Goal: Task Accomplishment & Management: Complete application form

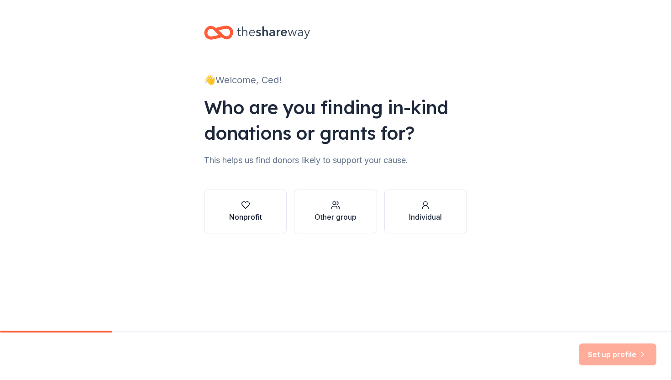
click at [236, 212] on div "Nonprofit" at bounding box center [245, 216] width 33 height 11
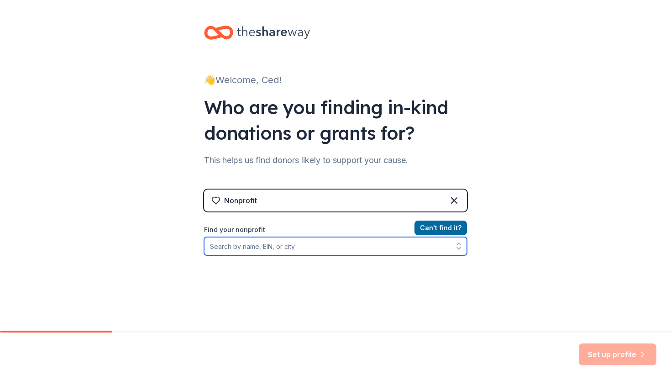
click at [247, 237] on input "Find your nonprofit" at bounding box center [335, 246] width 263 height 18
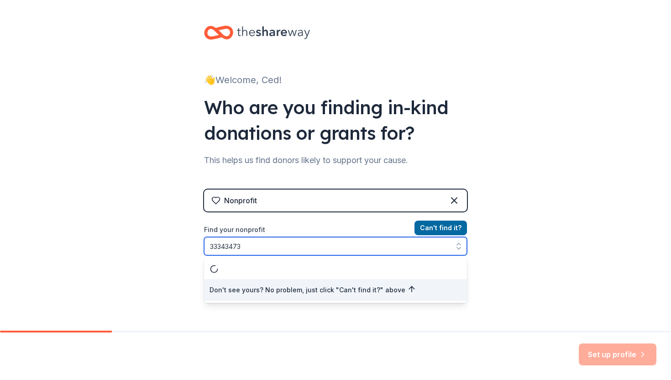
type input "333434730"
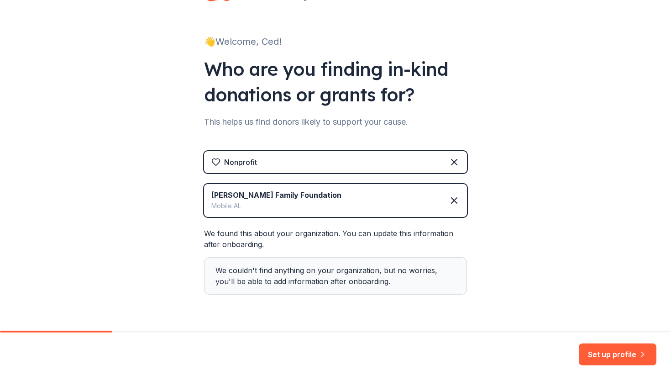
scroll to position [64, 0]
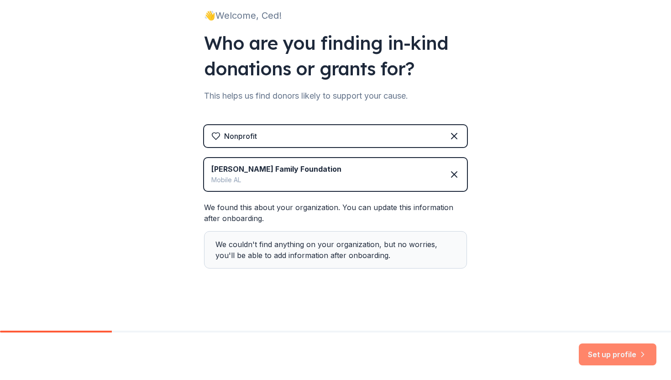
click at [611, 364] on button "Set up profile" at bounding box center [618, 354] width 78 height 22
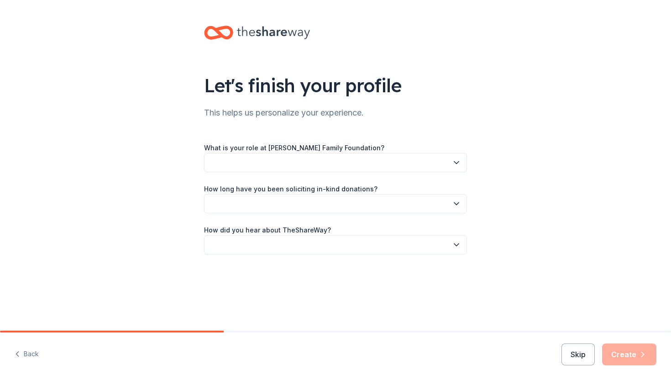
click at [415, 165] on button "button" at bounding box center [335, 162] width 263 height 19
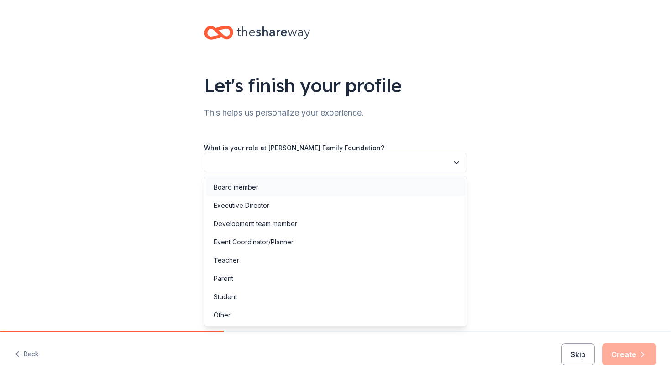
click at [388, 189] on div "Board member" at bounding box center [335, 187] width 258 height 18
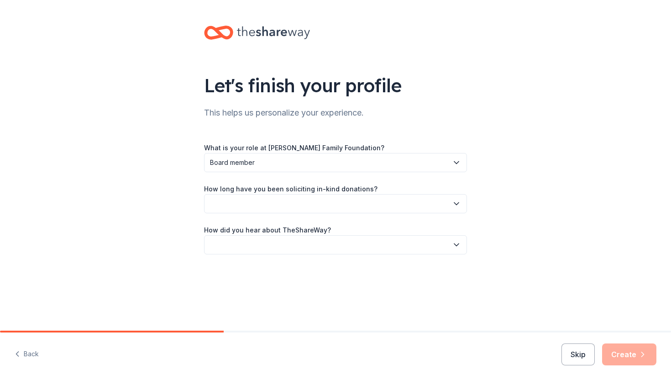
click at [380, 205] on button "button" at bounding box center [335, 203] width 263 height 19
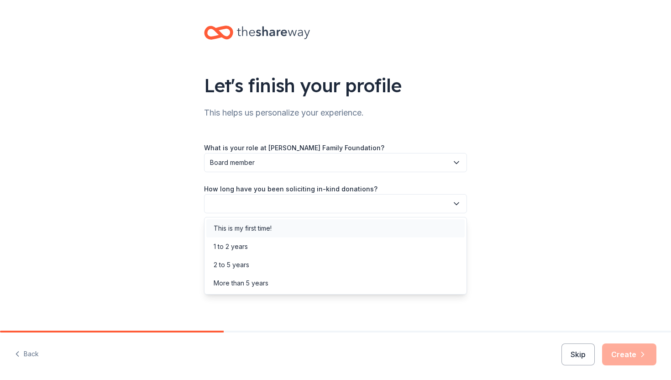
click at [360, 237] on div "1 to 2 years" at bounding box center [335, 246] width 258 height 18
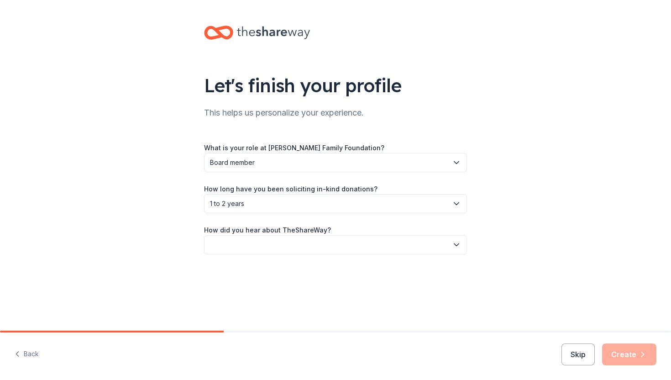
click at [358, 243] on button "button" at bounding box center [335, 244] width 263 height 19
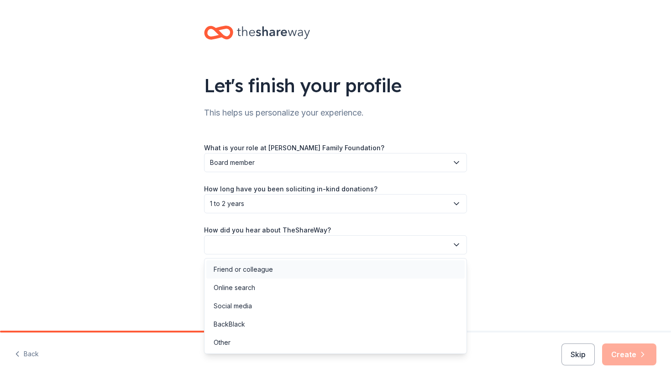
click at [340, 264] on div "Friend or colleague" at bounding box center [335, 269] width 258 height 18
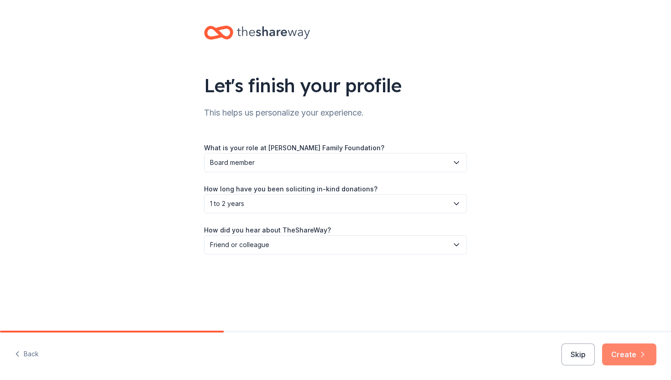
click at [625, 360] on button "Create" at bounding box center [629, 354] width 54 height 22
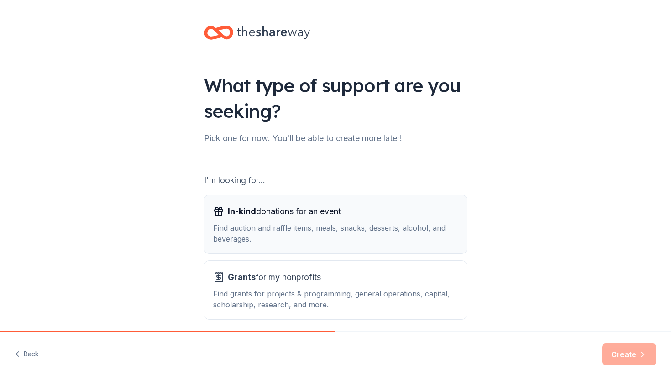
scroll to position [38, 0]
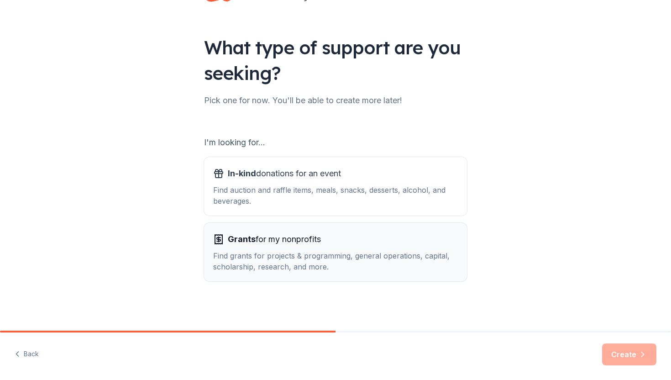
click at [367, 258] on div "Find grants for projects & programming, general operations, capital, scholarshi…" at bounding box center [335, 261] width 245 height 22
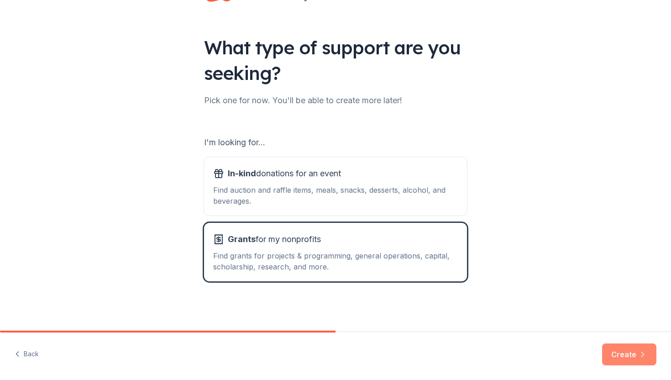
click at [626, 358] on button "Create" at bounding box center [629, 354] width 54 height 22
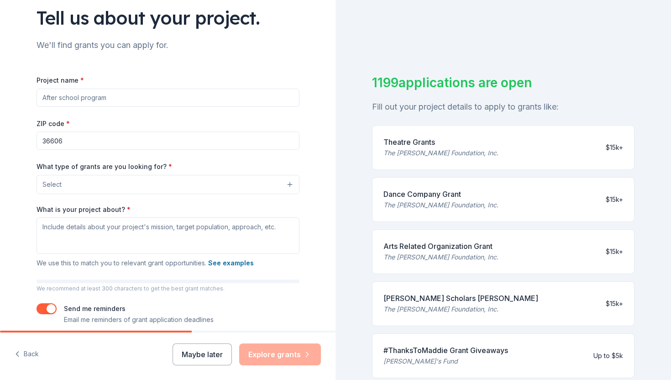
scroll to position [75, 0]
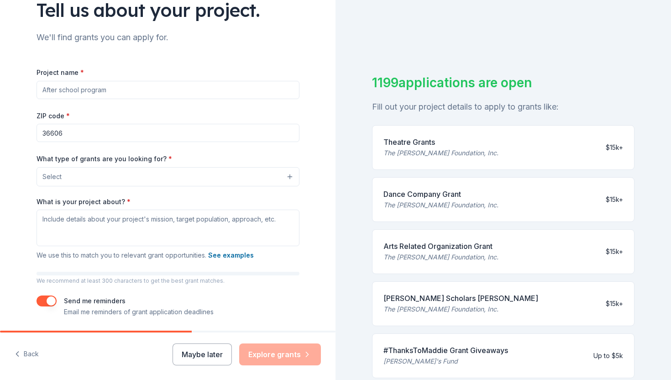
click at [203, 92] on input "Project name *" at bounding box center [168, 90] width 263 height 18
type input "Financial Literacy Education"
click at [155, 184] on button "Select" at bounding box center [168, 176] width 263 height 19
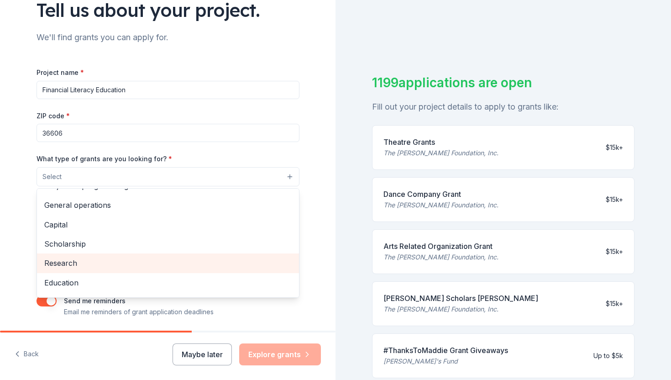
scroll to position [108, 0]
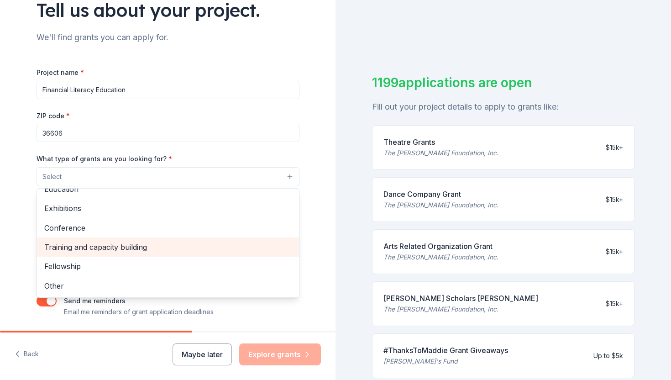
click at [140, 247] on span "Training and capacity building" at bounding box center [167, 247] width 247 height 12
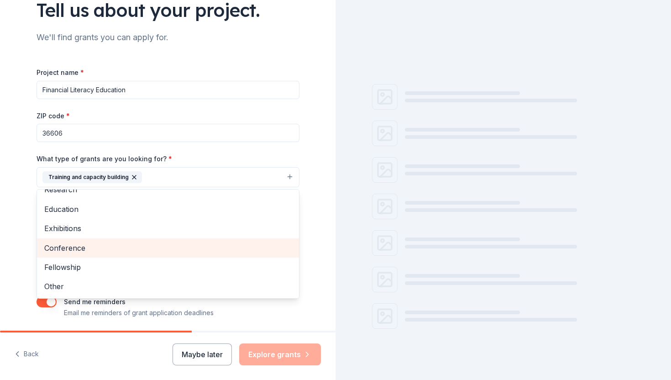
scroll to position [89, 0]
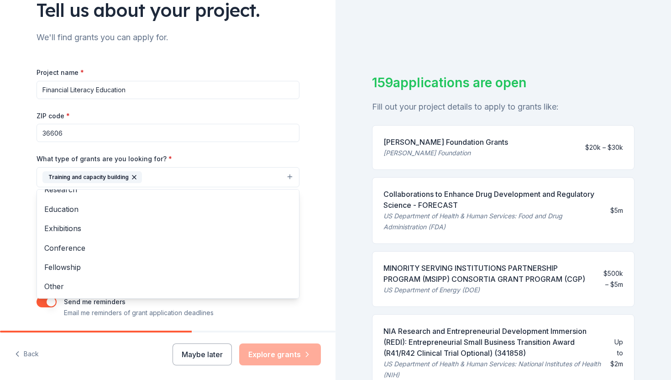
click at [318, 212] on div "Tell us about your project. We'll find grants you can apply for. Project name *…" at bounding box center [168, 143] width 336 height 437
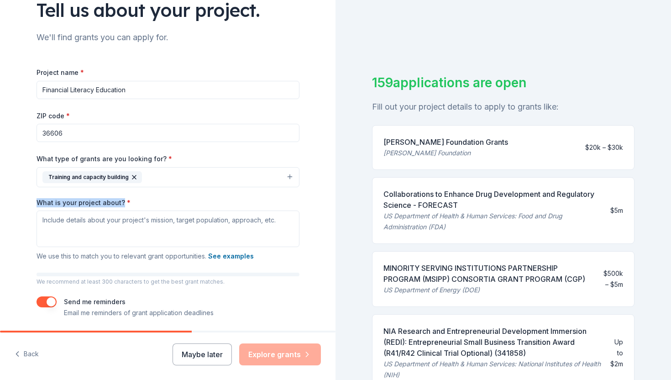
drag, startPoint x: 120, startPoint y: 203, endPoint x: 32, endPoint y: 205, distance: 87.7
click at [32, 205] on div "Tell us about your project. We'll find grants you can apply for. Project name *…" at bounding box center [168, 143] width 292 height 437
copy label "What is your project about?"
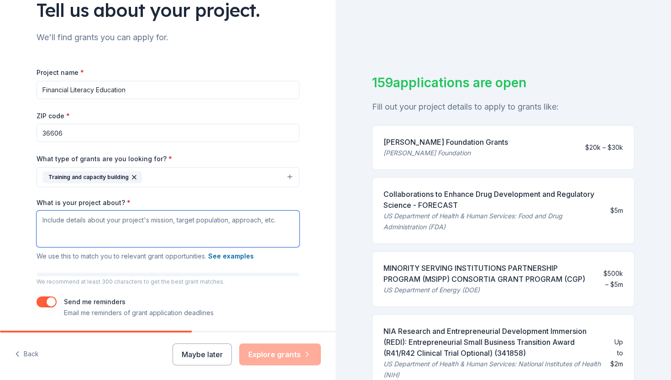
click at [129, 216] on textarea "What is your project about? *" at bounding box center [168, 228] width 263 height 37
paste textarea "Lor ipsumdo si ametc adipiscin elitseddoei tem incididu utla etd magnaaliq, eni…"
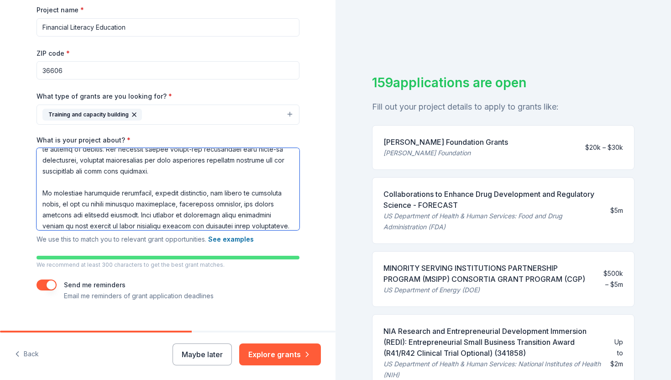
scroll to position [153, 0]
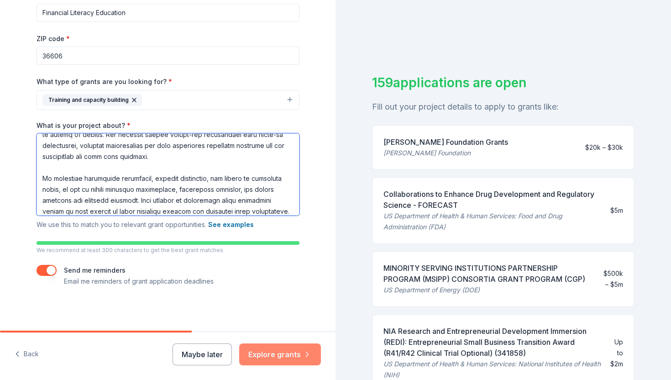
type textarea "Lor ipsumdo si ametc adipiscin elitseddoei tem incididu utla etd magnaaliq, eni…"
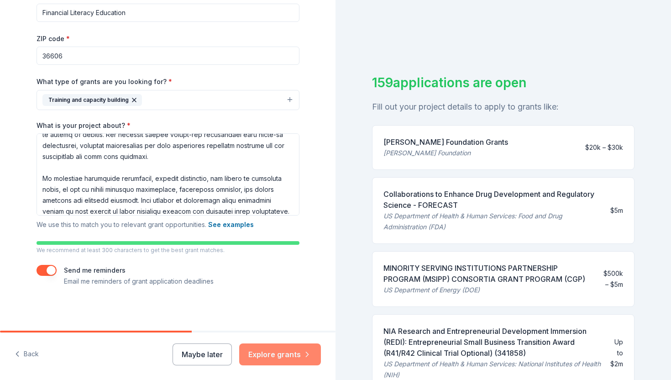
click at [287, 349] on button "Explore grants" at bounding box center [280, 354] width 82 height 22
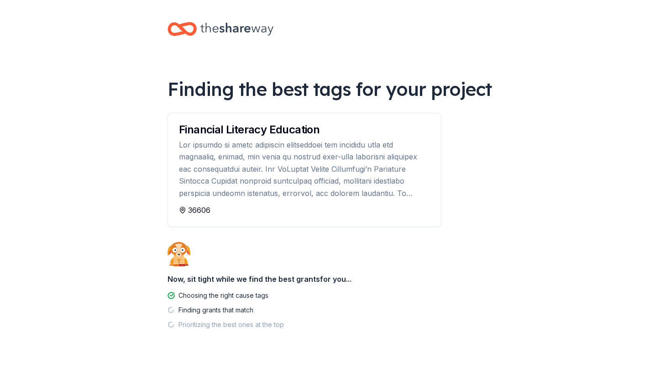
scroll to position [11, 0]
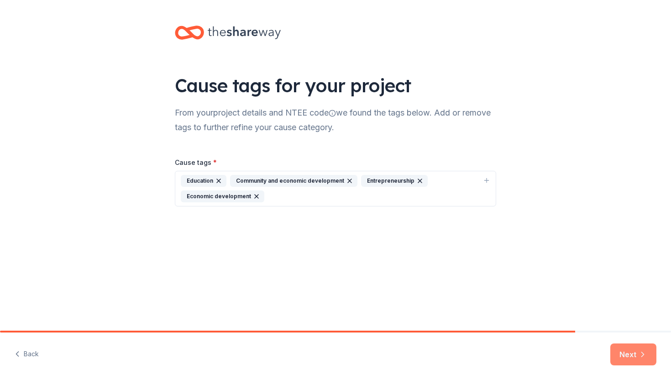
click at [623, 354] on button "Next" at bounding box center [633, 354] width 46 height 22
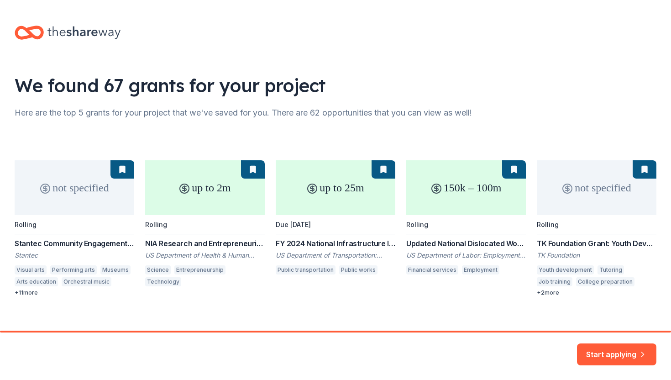
scroll to position [10, 0]
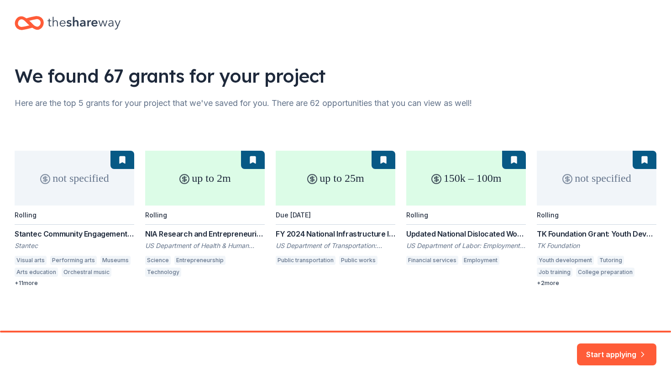
click at [483, 196] on div "not specified Rolling Stantec Community Engagement Grant Stantec Visual arts Pe…" at bounding box center [336, 219] width 642 height 136
click at [458, 235] on div "not specified Rolling Stantec Community Engagement Grant Stantec Visual arts Pe…" at bounding box center [336, 219] width 642 height 136
click at [438, 179] on div "not specified Rolling Stantec Community Engagement Grant Stantec Visual arts Pe…" at bounding box center [336, 219] width 642 height 136
click at [60, 234] on div "not specified Rolling Stantec Community Engagement Grant Stantec Visual arts Pe…" at bounding box center [336, 219] width 642 height 136
click at [610, 347] on button "Start applying" at bounding box center [616, 349] width 79 height 22
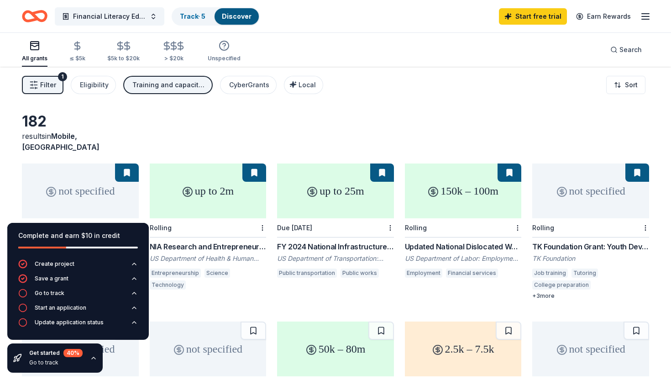
click at [225, 133] on div "182 results in [GEOGRAPHIC_DATA], [GEOGRAPHIC_DATA]" at bounding box center [335, 132] width 627 height 40
click at [93, 358] on icon "button" at bounding box center [93, 357] width 7 height 7
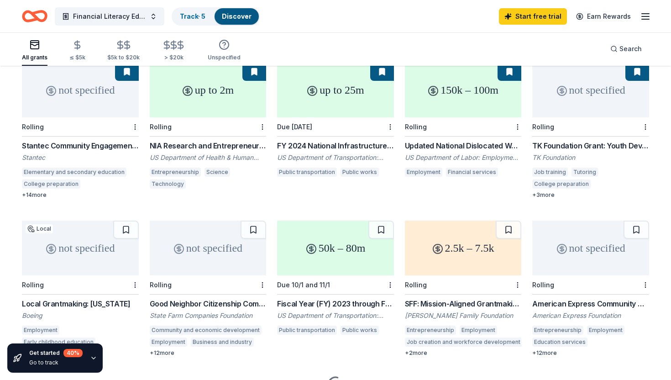
scroll to position [122, 0]
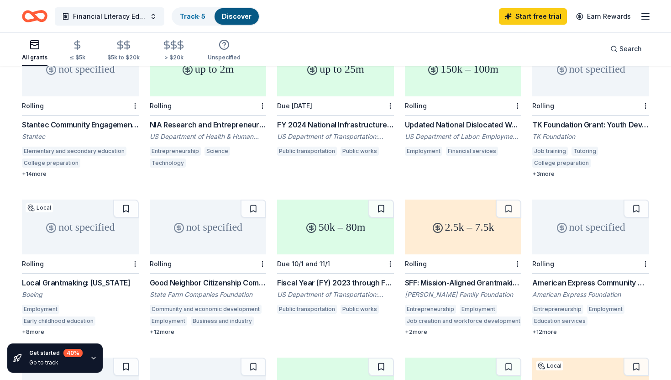
click at [219, 227] on div "not specified" at bounding box center [208, 227] width 117 height 55
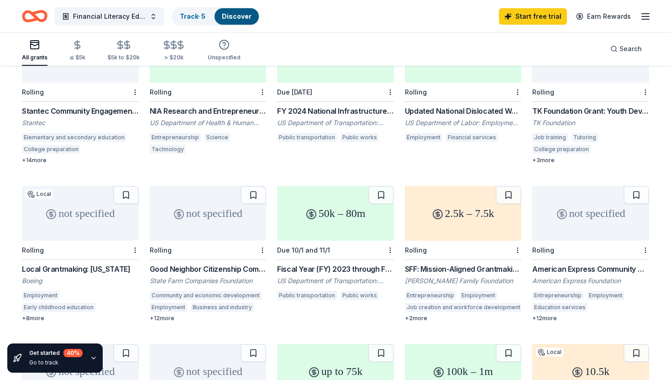
scroll to position [148, 0]
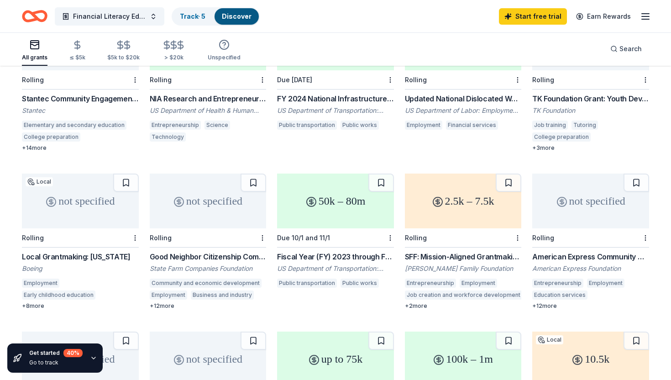
click at [503, 251] on div "SFF: Mission-Aligned Grantmaking - Seed Grants" at bounding box center [463, 256] width 117 height 11
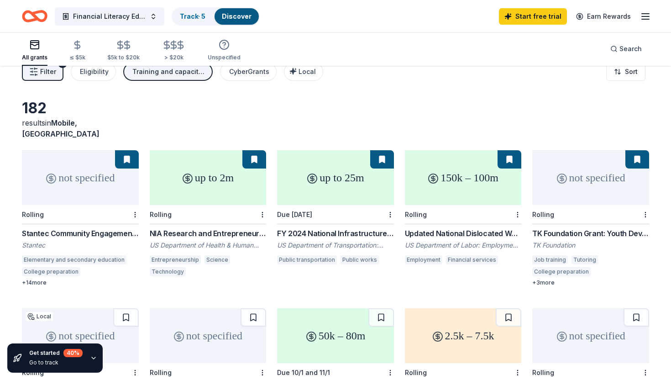
scroll to position [21, 0]
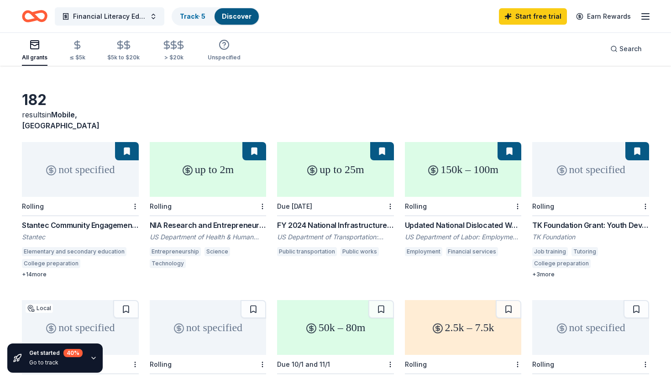
click at [611, 220] on div "TK Foundation Grant: Youth Development Grant" at bounding box center [590, 225] width 117 height 11
click at [650, 21] on icon "button" at bounding box center [645, 16] width 11 height 11
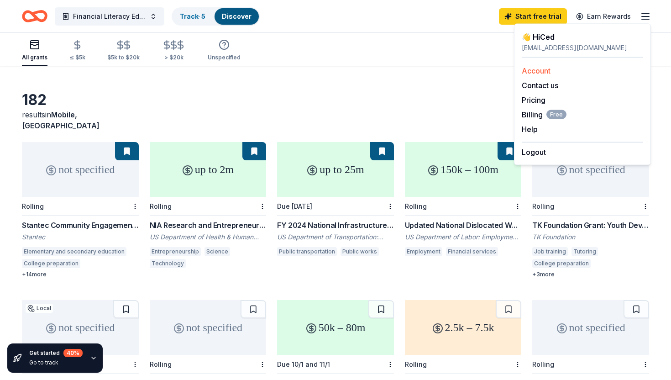
click at [549, 68] on link "Account" at bounding box center [536, 70] width 29 height 9
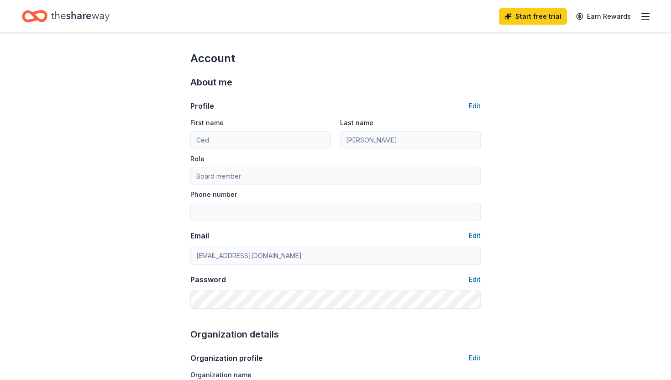
click at [644, 17] on icon "button" at bounding box center [645, 16] width 11 height 11
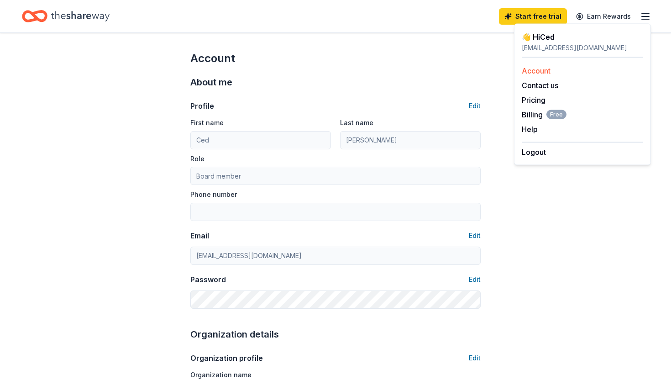
click at [538, 75] on div "Account" at bounding box center [582, 70] width 121 height 11
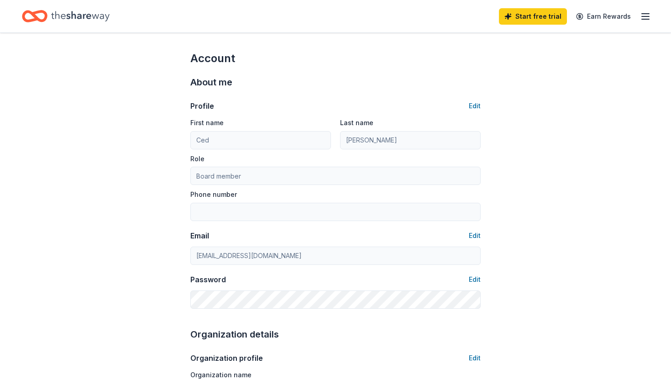
click at [644, 15] on icon "button" at bounding box center [645, 16] width 11 height 11
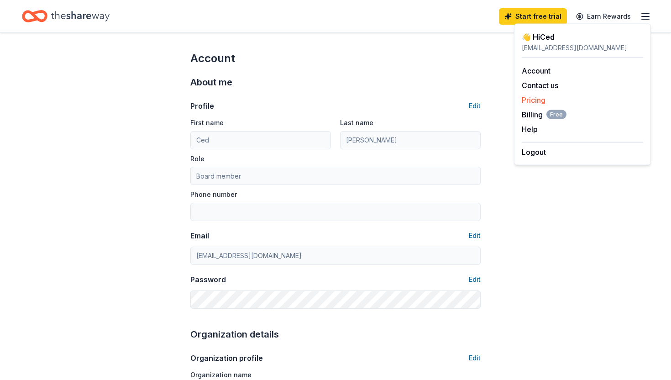
click at [534, 102] on link "Pricing" at bounding box center [534, 99] width 24 height 9
click at [534, 100] on link "Pricing" at bounding box center [534, 99] width 24 height 9
click at [537, 72] on link "Account" at bounding box center [536, 70] width 29 height 9
click at [88, 19] on icon "Home" at bounding box center [80, 16] width 58 height 19
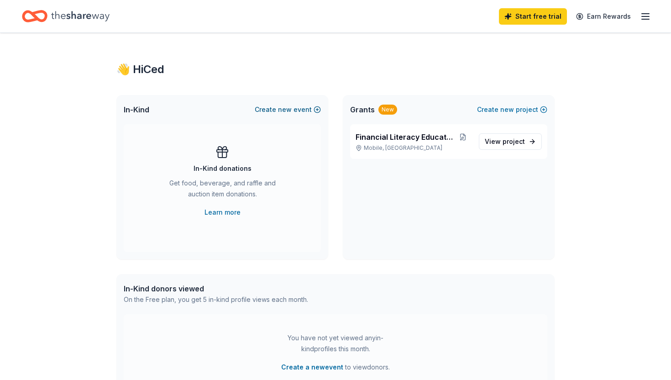
click at [282, 110] on span "new" at bounding box center [285, 109] width 14 height 11
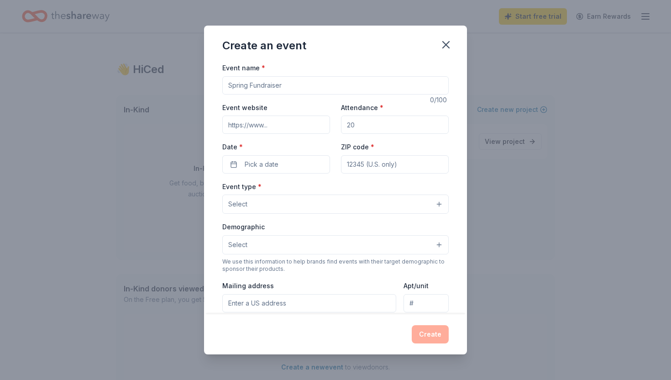
click at [402, 88] on input "Event name *" at bounding box center [335, 85] width 226 height 18
click at [289, 130] on input "Event website" at bounding box center [276, 125] width 108 height 18
type input "[DOMAIN_NAME]"
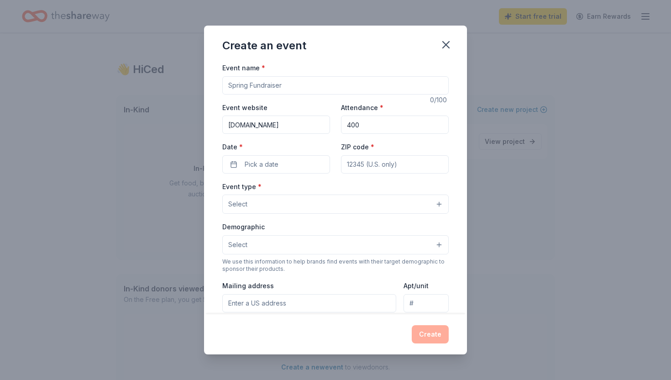
type input "400"
click at [232, 163] on button "Pick a date" at bounding box center [276, 164] width 108 height 18
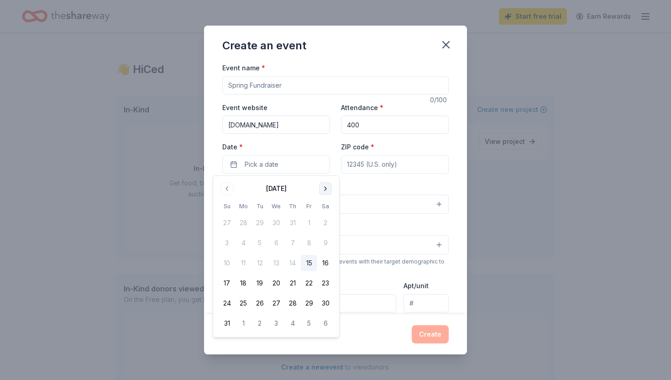
click at [323, 189] on button "Go to next month" at bounding box center [325, 188] width 13 height 13
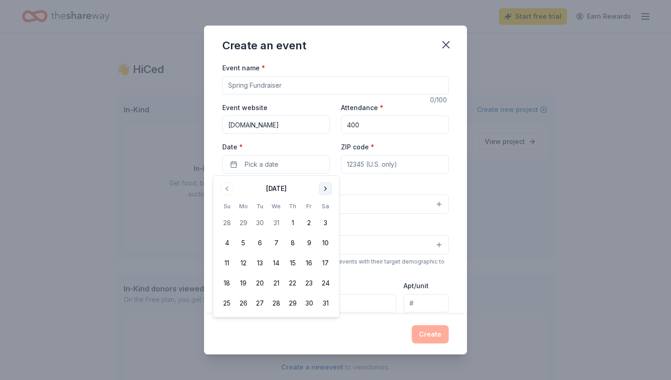
click at [323, 189] on button "Go to next month" at bounding box center [325, 188] width 13 height 13
click at [310, 224] on button "6" at bounding box center [309, 223] width 16 height 16
click at [322, 224] on button "7" at bounding box center [325, 223] width 16 height 16
click at [382, 169] on input "ZIP code *" at bounding box center [395, 164] width 108 height 18
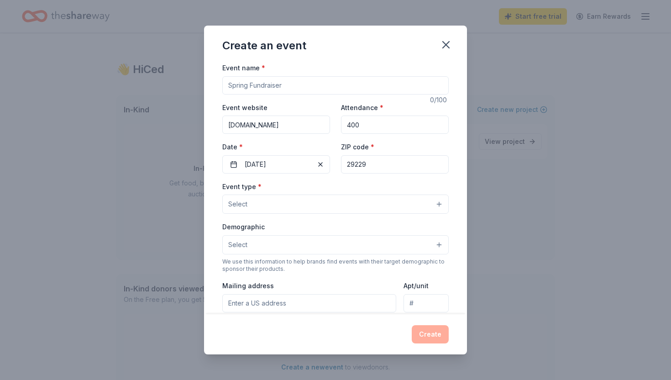
type input "29229"
click at [349, 208] on button "Select" at bounding box center [335, 204] width 226 height 19
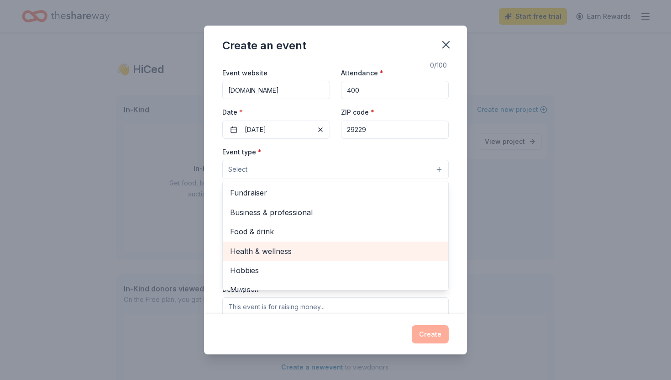
click at [306, 248] on span "Health & wellness" at bounding box center [335, 251] width 211 height 12
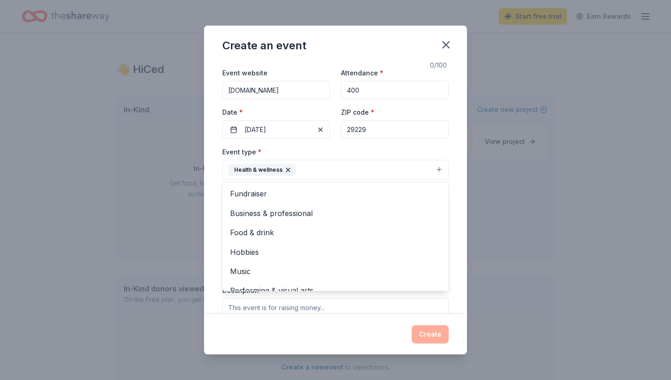
click at [218, 214] on div "Event name * 0 /100 Event website [DOMAIN_NAME] Attendance * 400 Date * [DATE] …" at bounding box center [335, 188] width 263 height 252
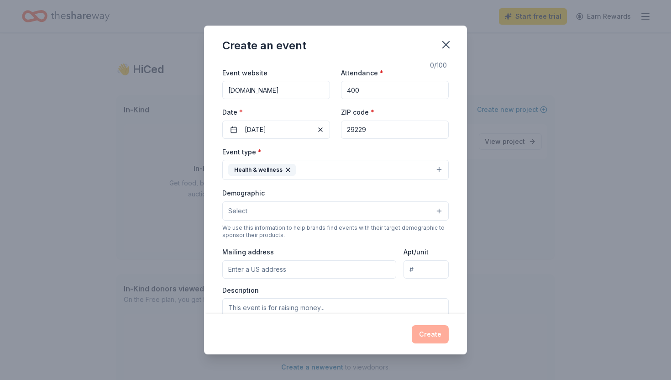
click at [243, 213] on span "Select" at bounding box center [237, 210] width 19 height 11
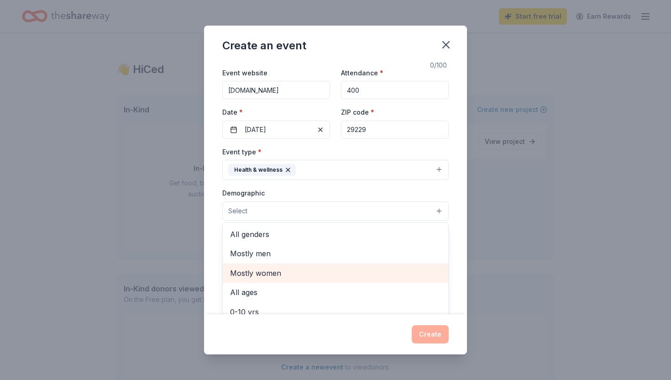
click at [256, 271] on span "Mostly women" at bounding box center [335, 273] width 211 height 12
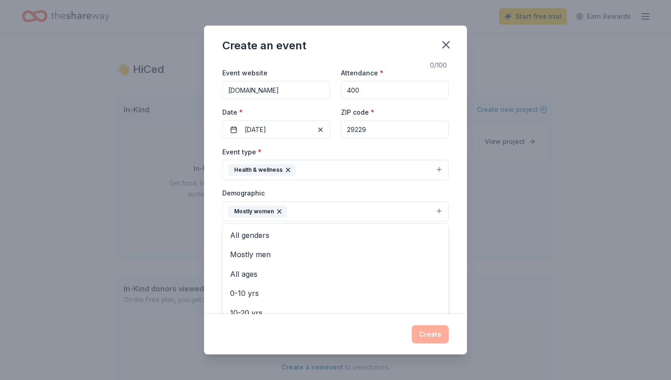
click at [220, 250] on div "Event name * 0 /100 Event website [DOMAIN_NAME] Attendance * 400 Date * [DATE] …" at bounding box center [335, 188] width 263 height 252
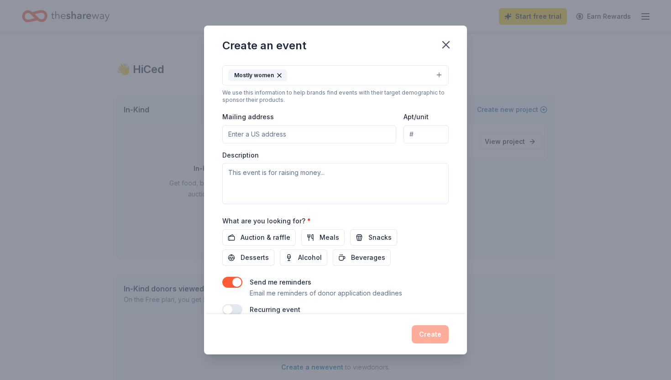
scroll to position [186, 0]
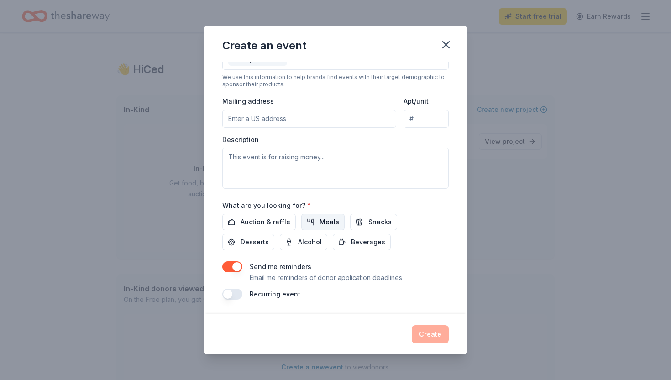
click at [329, 226] on span "Meals" at bounding box center [330, 221] width 20 height 11
click at [379, 227] on span "Snacks" at bounding box center [379, 221] width 23 height 11
click at [269, 237] on span "Desserts" at bounding box center [255, 242] width 28 height 11
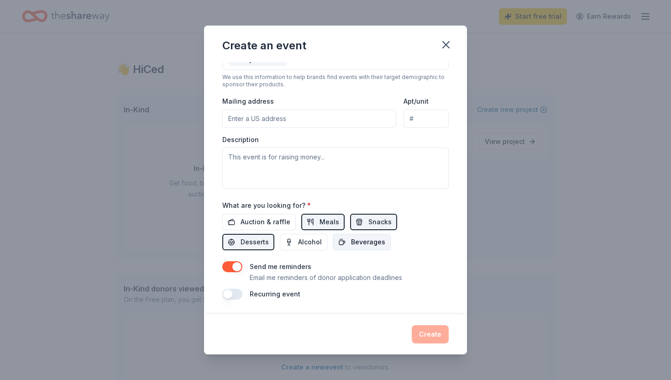
click at [351, 244] on span "Beverages" at bounding box center [368, 242] width 34 height 11
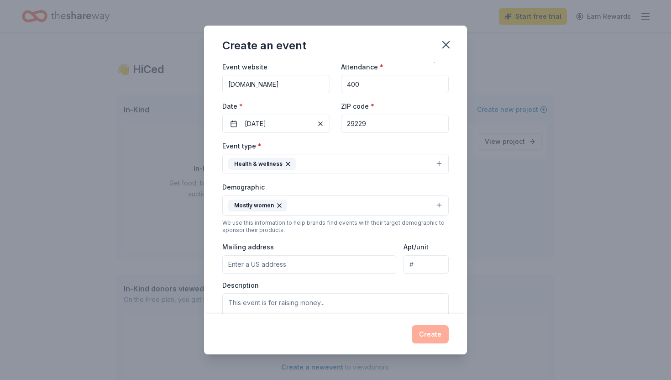
scroll to position [0, 0]
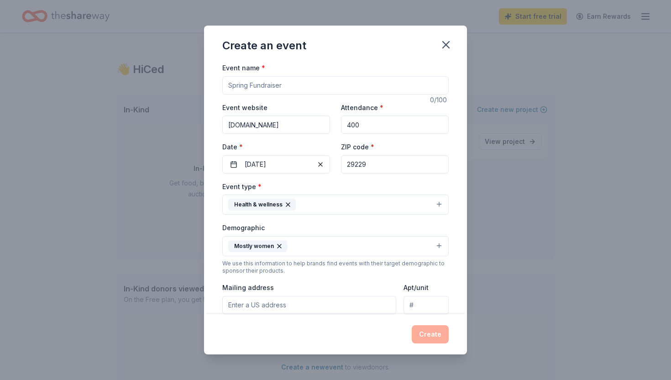
click at [294, 82] on input "Event name *" at bounding box center [335, 85] width 226 height 18
type input "Behind the Mask Conference"
click at [430, 340] on button "Create" at bounding box center [430, 334] width 37 height 18
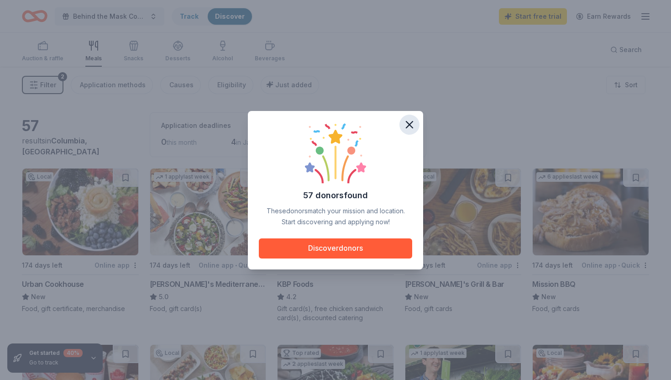
click at [411, 126] on icon "button" at bounding box center [409, 124] width 6 height 6
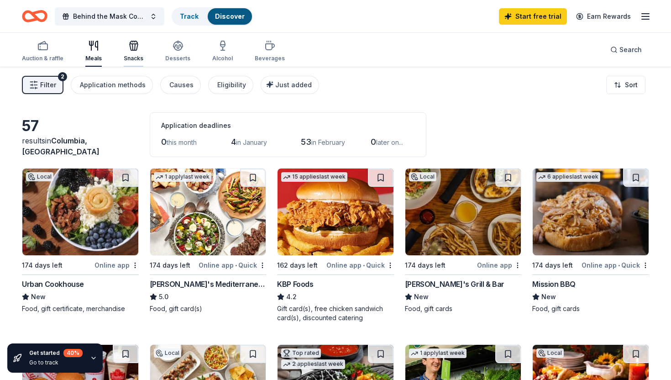
click at [135, 47] on icon "button" at bounding box center [133, 45] width 11 height 11
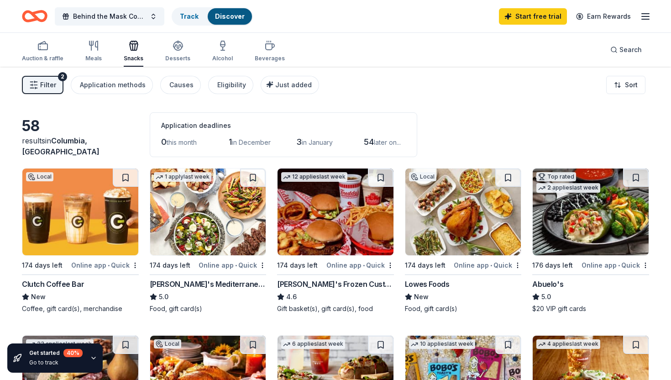
click at [54, 81] on span "Filter" at bounding box center [48, 84] width 16 height 11
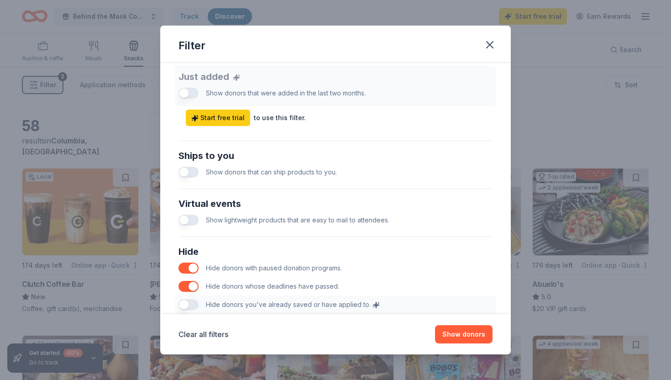
scroll to position [412, 0]
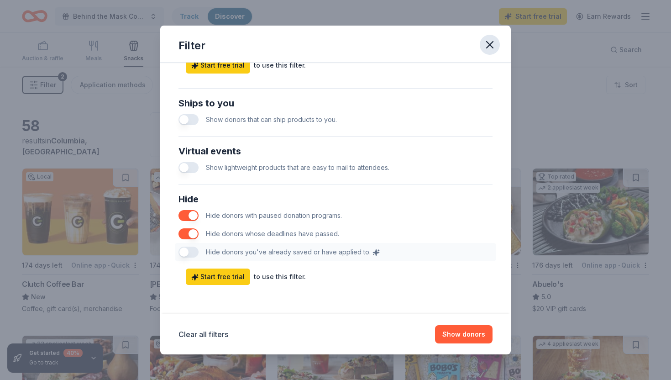
click at [492, 45] on icon "button" at bounding box center [490, 44] width 13 height 13
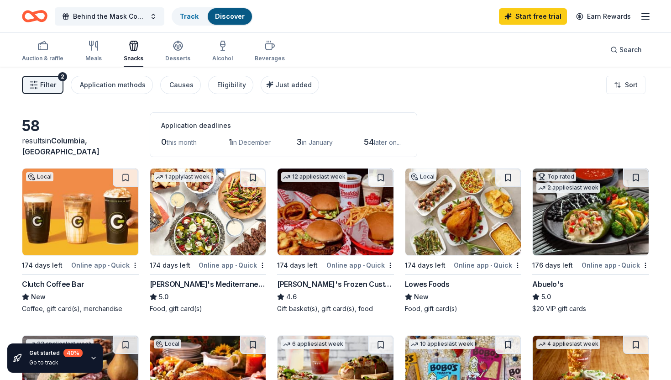
click at [92, 153] on span "Columbia, [GEOGRAPHIC_DATA]" at bounding box center [61, 146] width 78 height 20
click at [175, 79] on div "Causes" at bounding box center [181, 84] width 24 height 11
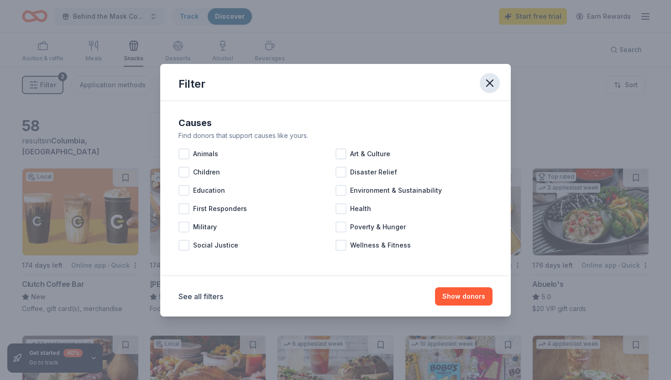
click at [490, 84] on icon "button" at bounding box center [490, 83] width 13 height 13
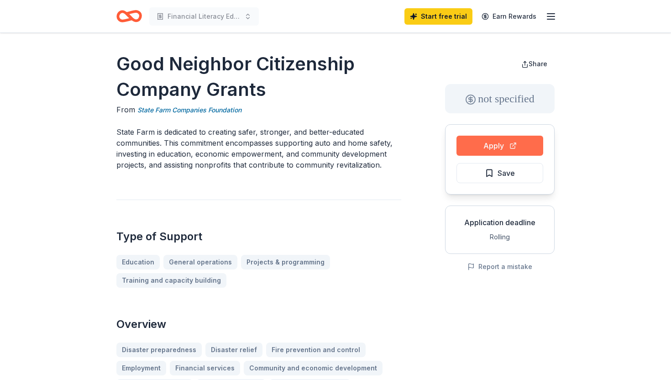
click at [497, 142] on button "Apply" at bounding box center [500, 146] width 87 height 20
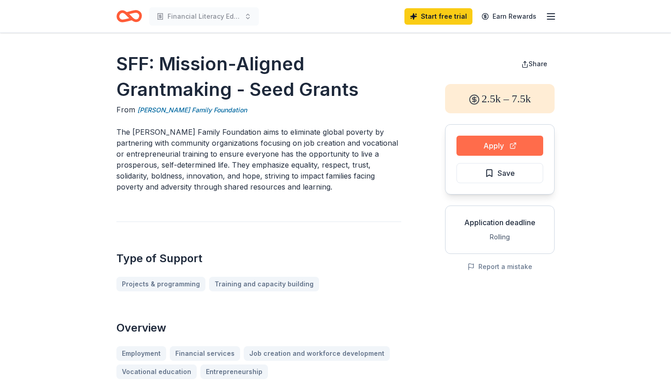
click at [478, 153] on button "Apply" at bounding box center [500, 146] width 87 height 20
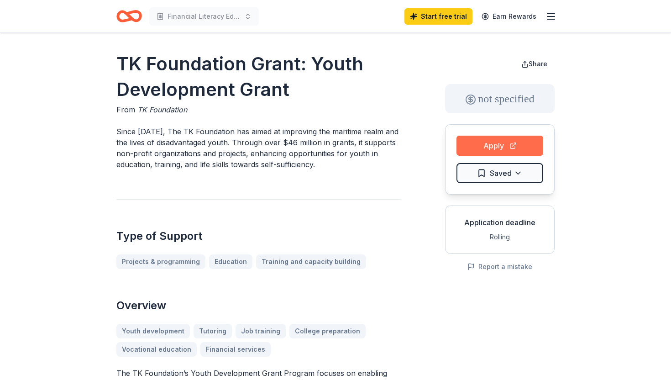
click at [498, 141] on button "Apply" at bounding box center [500, 146] width 87 height 20
